Goal: Task Accomplishment & Management: Manage account settings

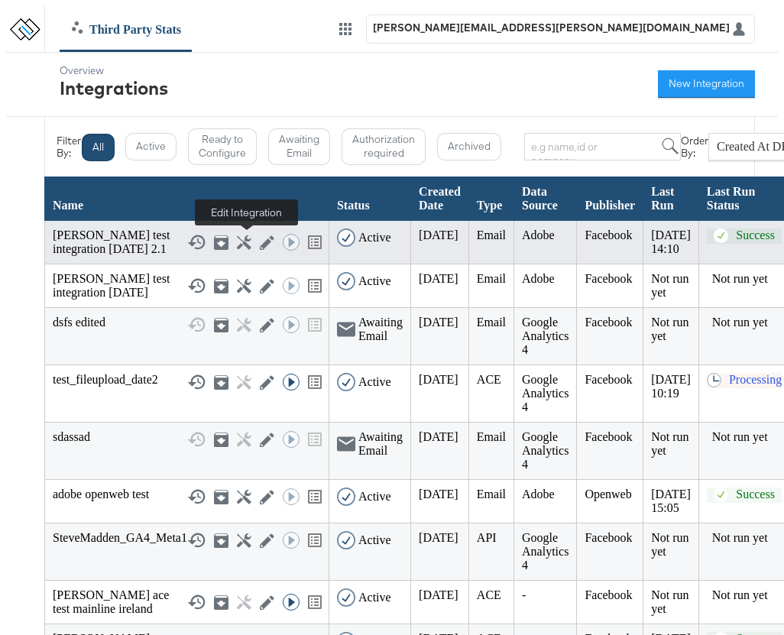
click at [260, 245] on icon at bounding box center [267, 242] width 15 height 15
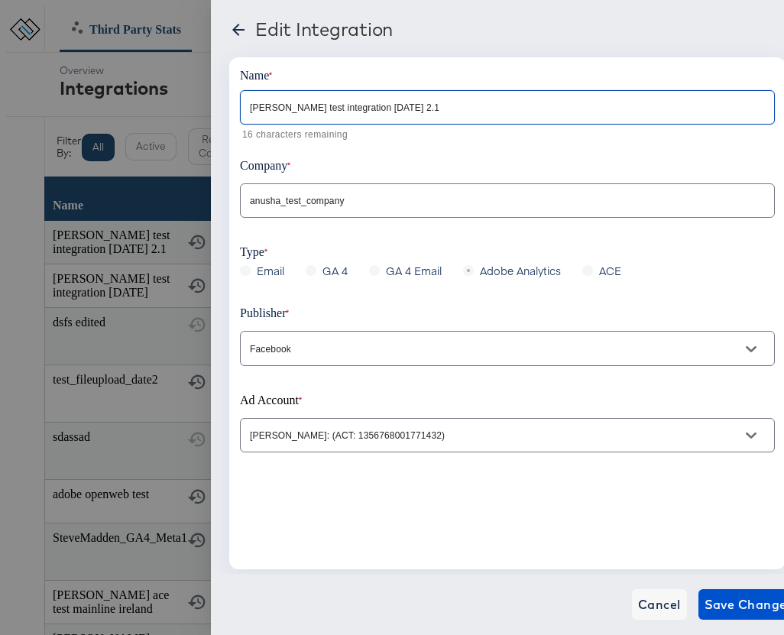
click at [401, 108] on input "[PERSON_NAME] test integration [DATE] 2.1" at bounding box center [507, 101] width 533 height 33
type input "[PERSON_NAME] test integration [DATE]"
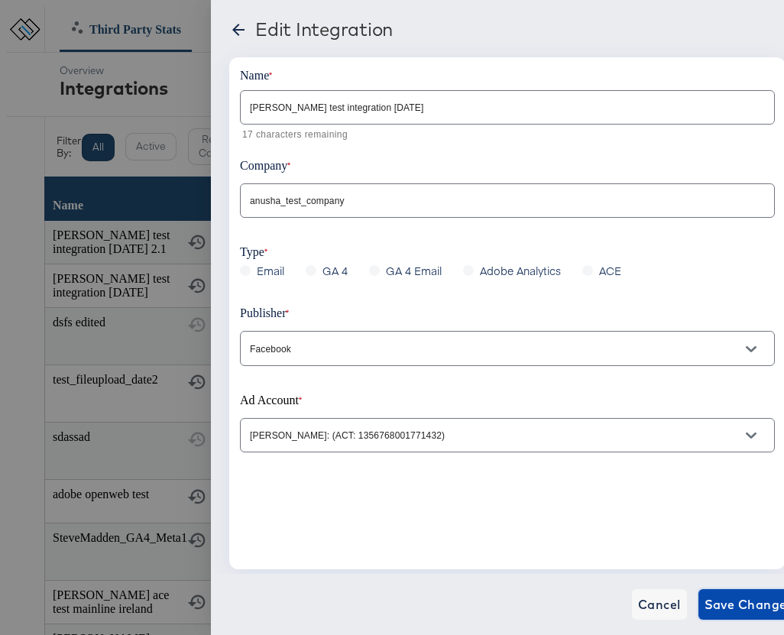
click at [721, 604] on span "Save Changes" at bounding box center [748, 604] width 89 height 21
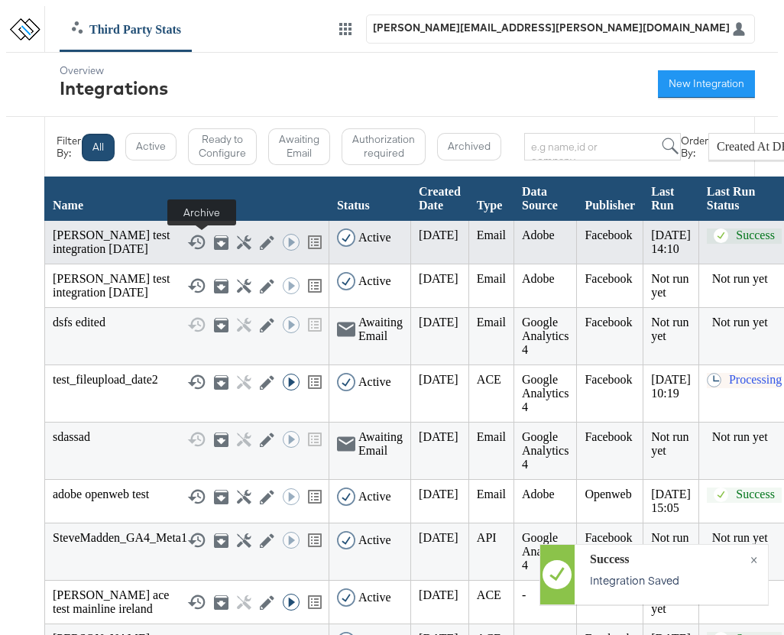
click at [214, 239] on icon at bounding box center [221, 242] width 15 height 15
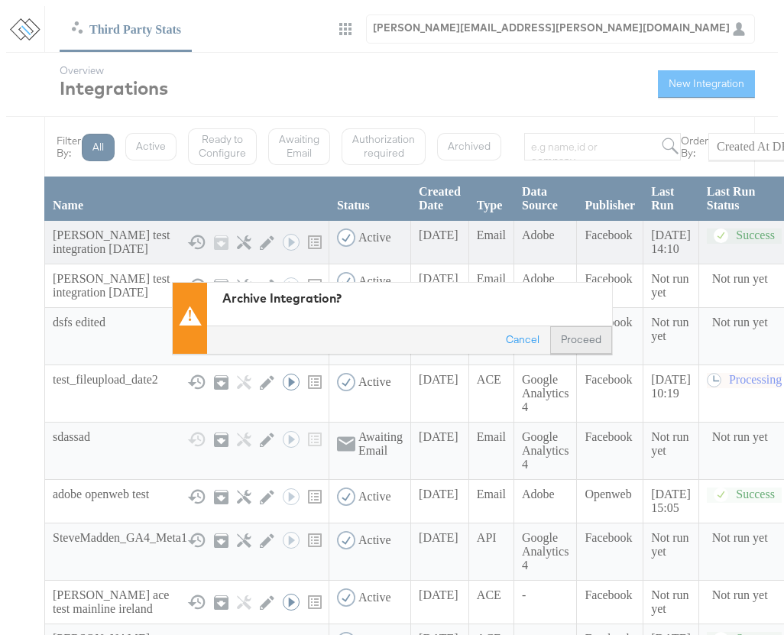
click at [597, 349] on button "Proceed" at bounding box center [581, 340] width 62 height 28
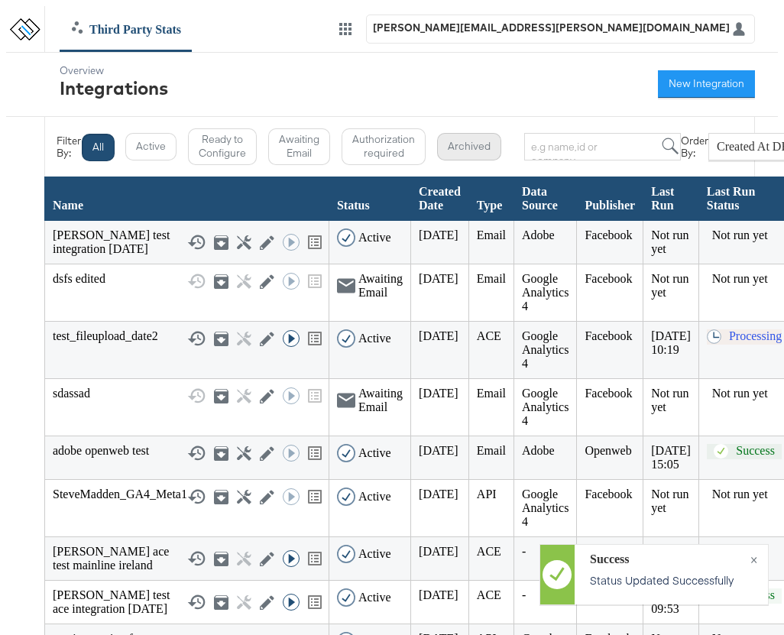
click at [465, 138] on button "Archived" at bounding box center [469, 147] width 64 height 28
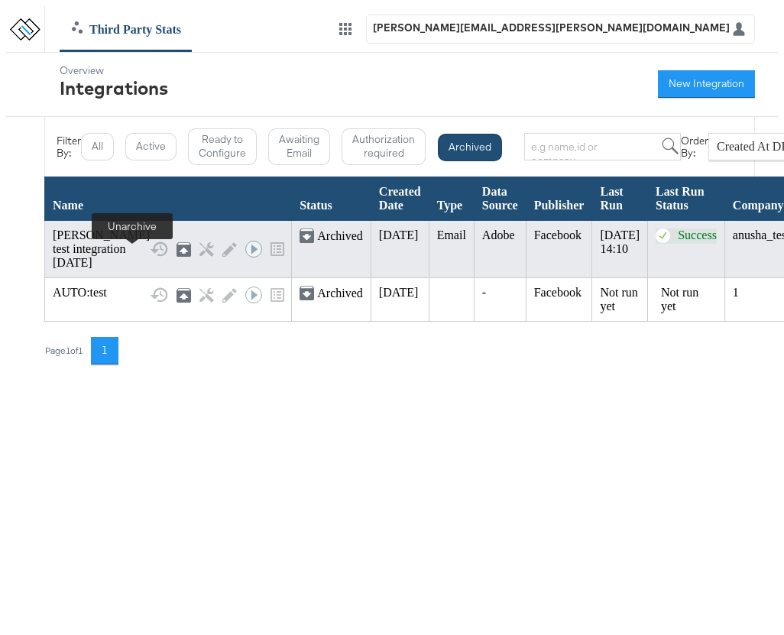
click at [180, 254] on icon at bounding box center [184, 251] width 9 height 6
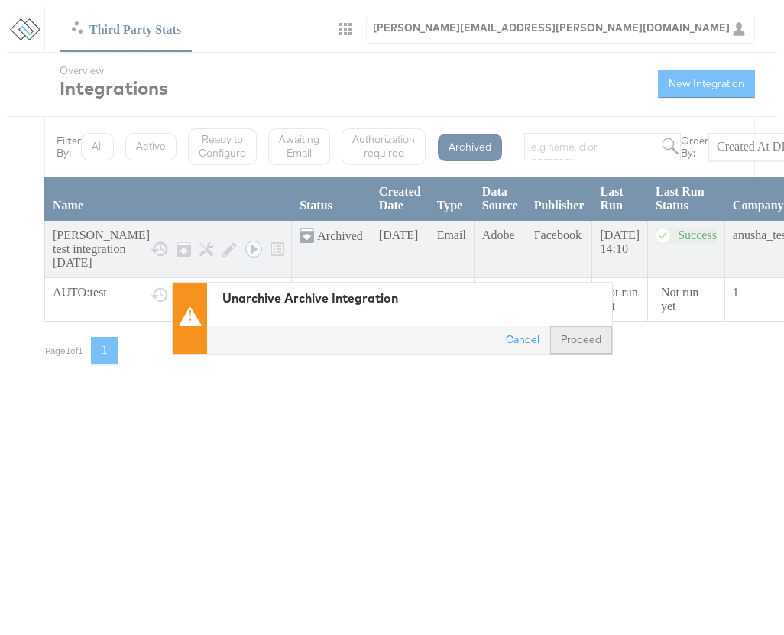
click at [597, 337] on button "Proceed" at bounding box center [581, 340] width 62 height 28
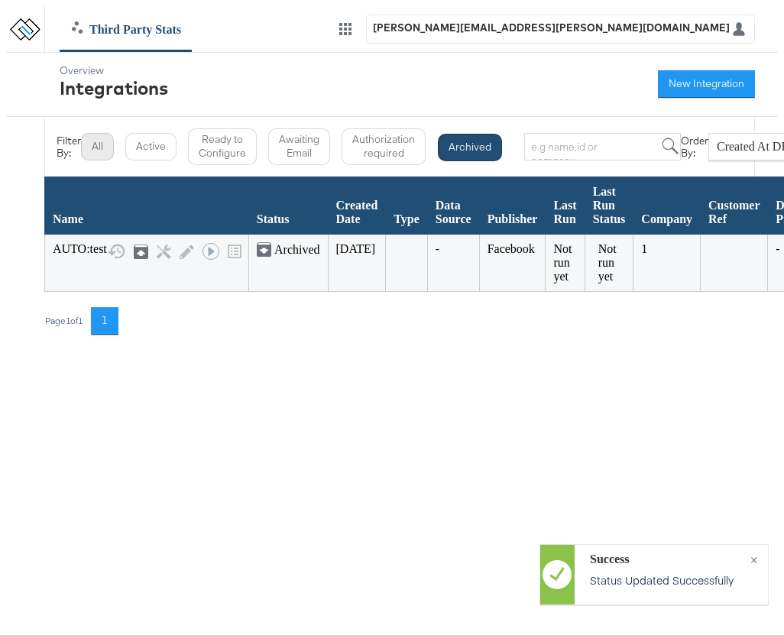
click at [90, 152] on button "All" at bounding box center [97, 147] width 33 height 28
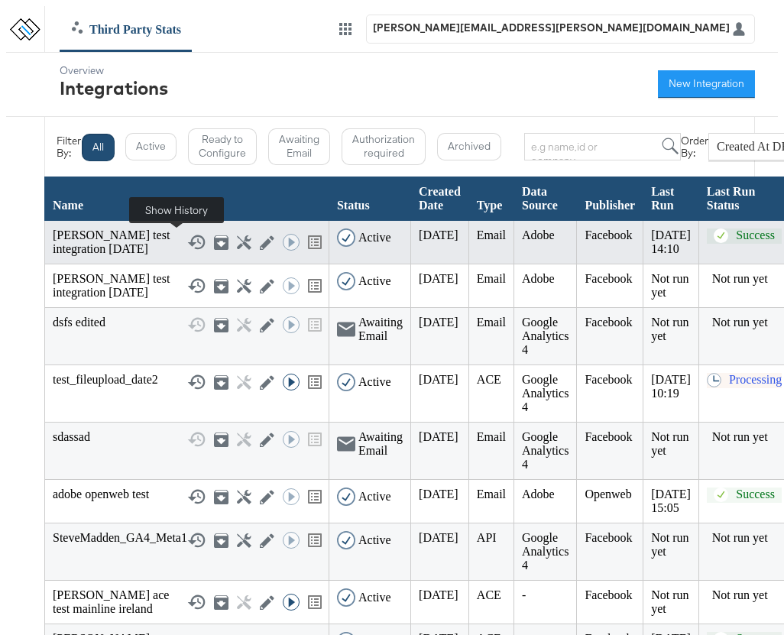
click at [187, 244] on icon at bounding box center [196, 242] width 18 height 18
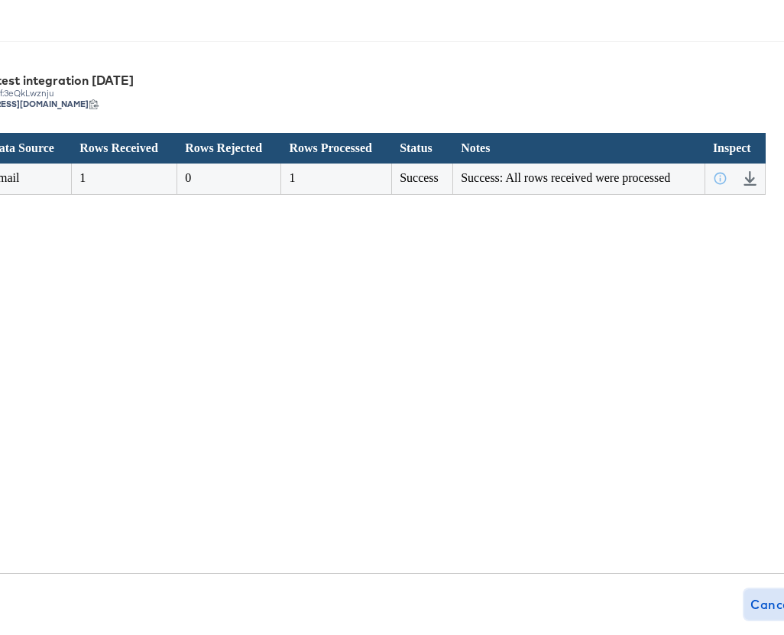
click at [750, 603] on span "Cancel" at bounding box center [771, 604] width 43 height 21
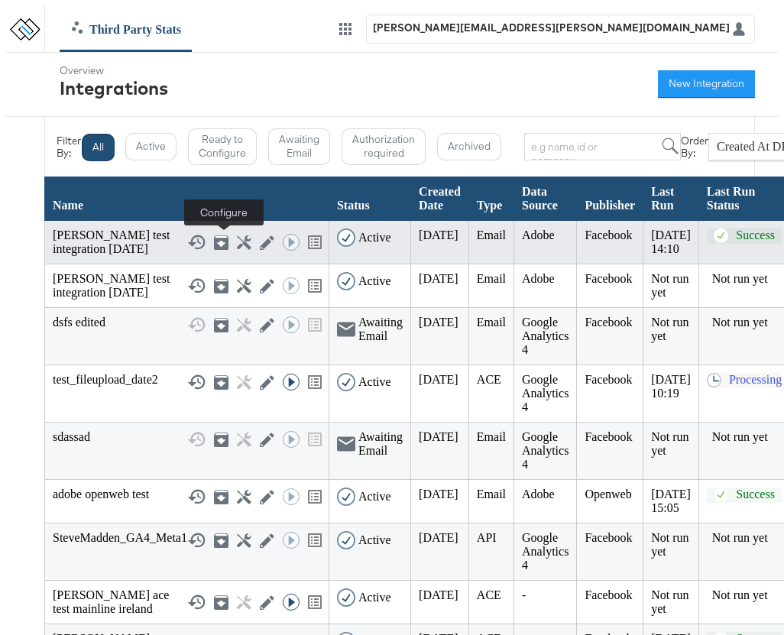
click at [237, 241] on icon at bounding box center [244, 242] width 15 height 15
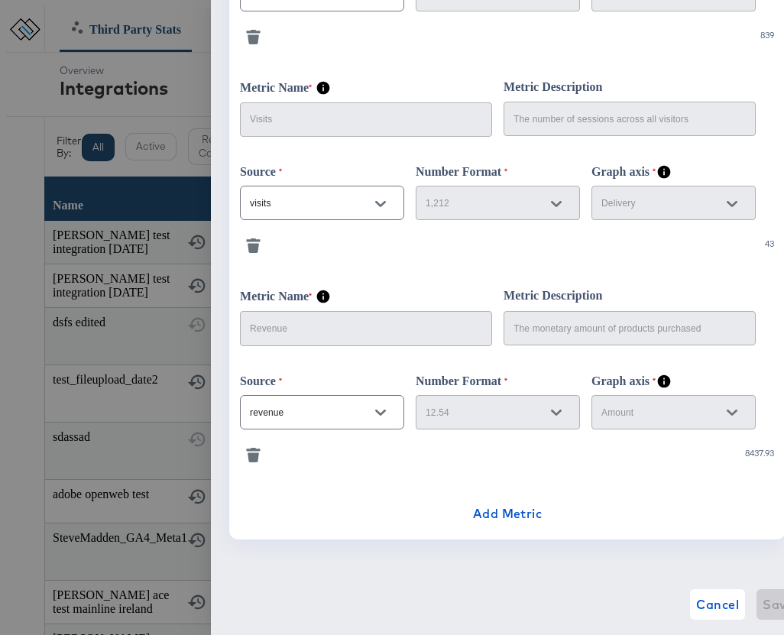
click at [250, 457] on icon "button" at bounding box center [253, 458] width 11 height 10
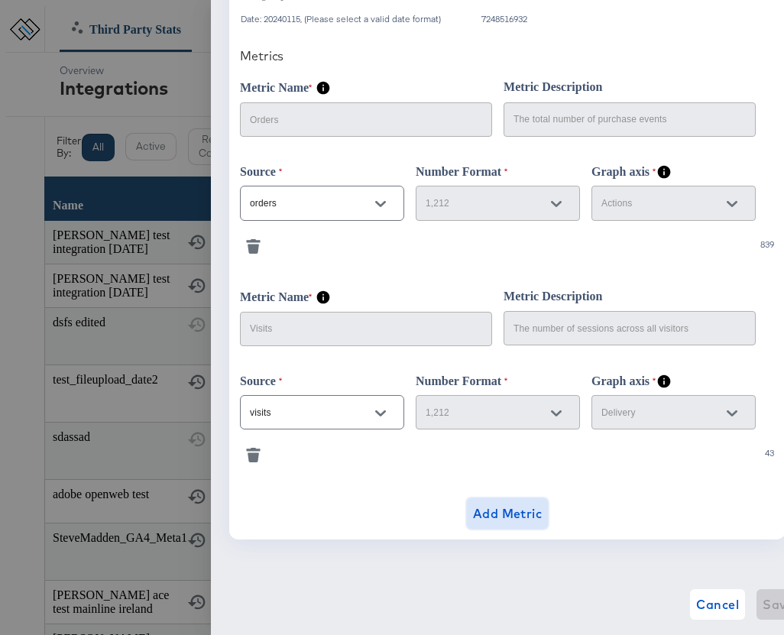
click at [519, 521] on span "Add Metric" at bounding box center [508, 513] width 70 height 21
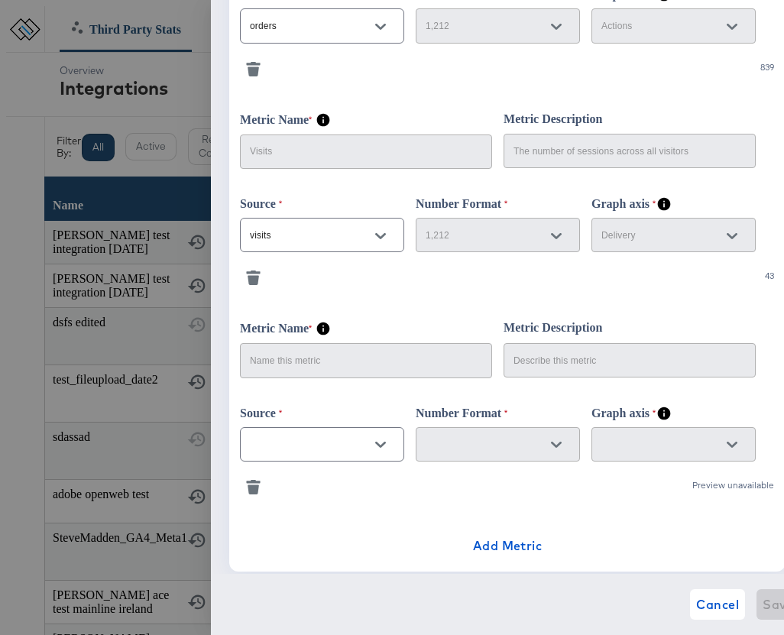
scroll to position [701, 0]
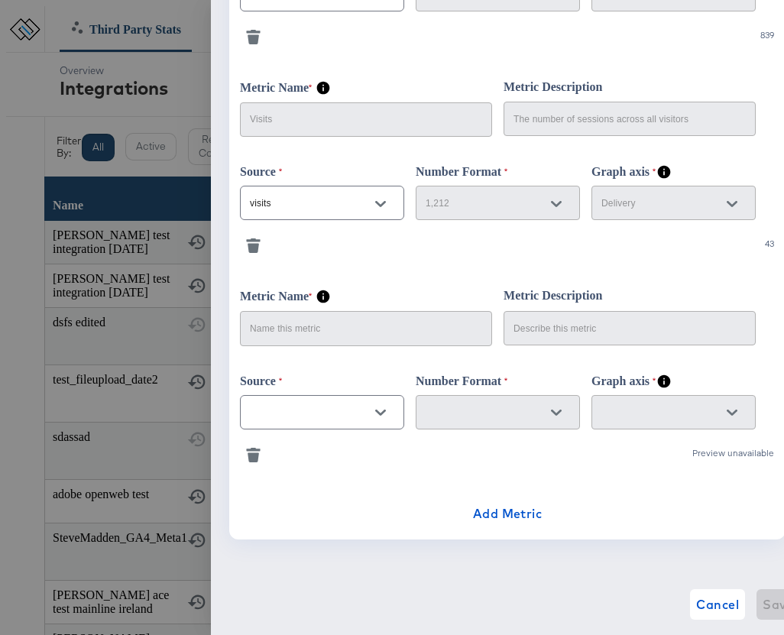
click at [384, 415] on icon "Open" at bounding box center [380, 412] width 11 height 11
click at [304, 451] on li "revenue" at bounding box center [321, 450] width 163 height 24
type input "revenue"
click at [696, 606] on span "Cancel" at bounding box center [717, 604] width 43 height 21
